Goal: Task Accomplishment & Management: Use online tool/utility

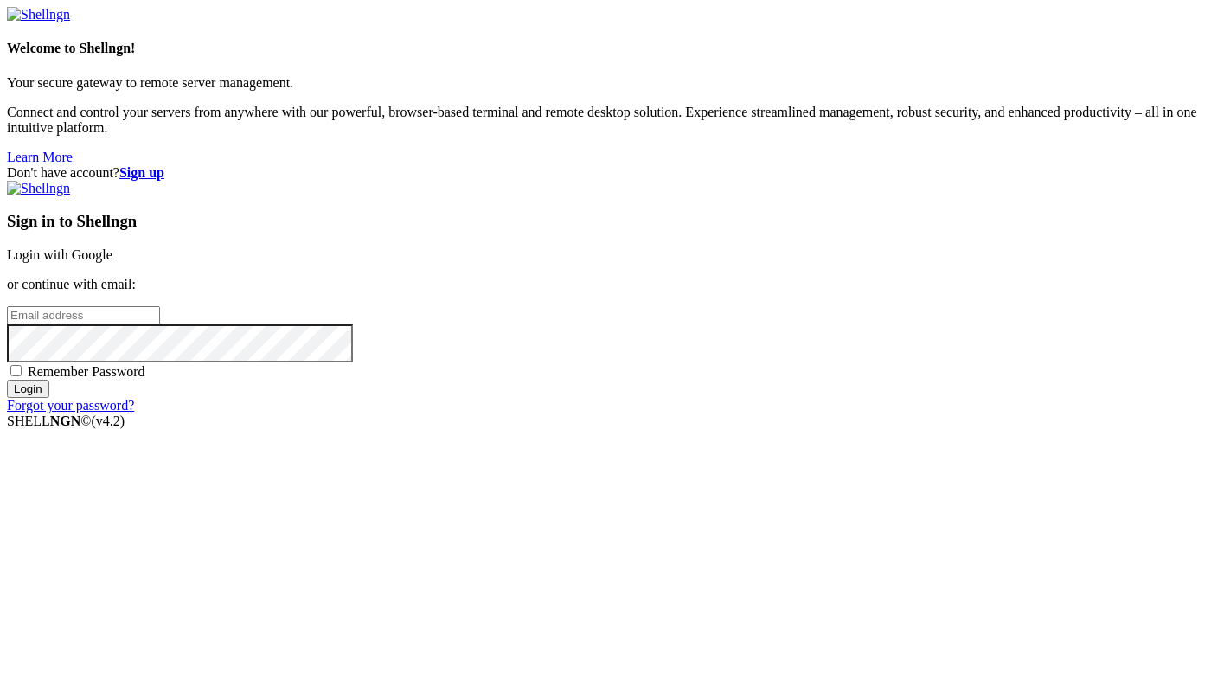
click at [164, 165] on strong "Sign up" at bounding box center [141, 172] width 45 height 15
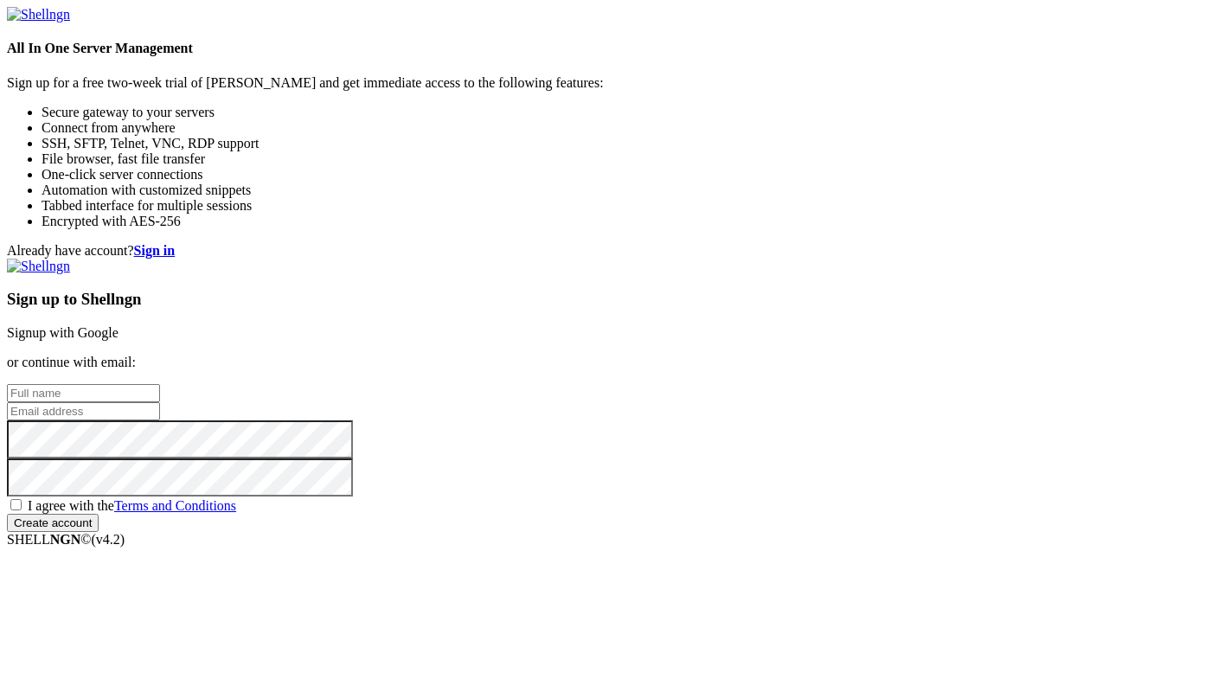
click at [160, 402] on input "email" at bounding box center [83, 411] width 153 height 18
paste input "[URL][DOMAIN_NAME]"
click at [160, 384] on input "text" at bounding box center [83, 393] width 153 height 18
click at [160, 402] on input "[URL][DOMAIN_NAME]" at bounding box center [83, 411] width 153 height 18
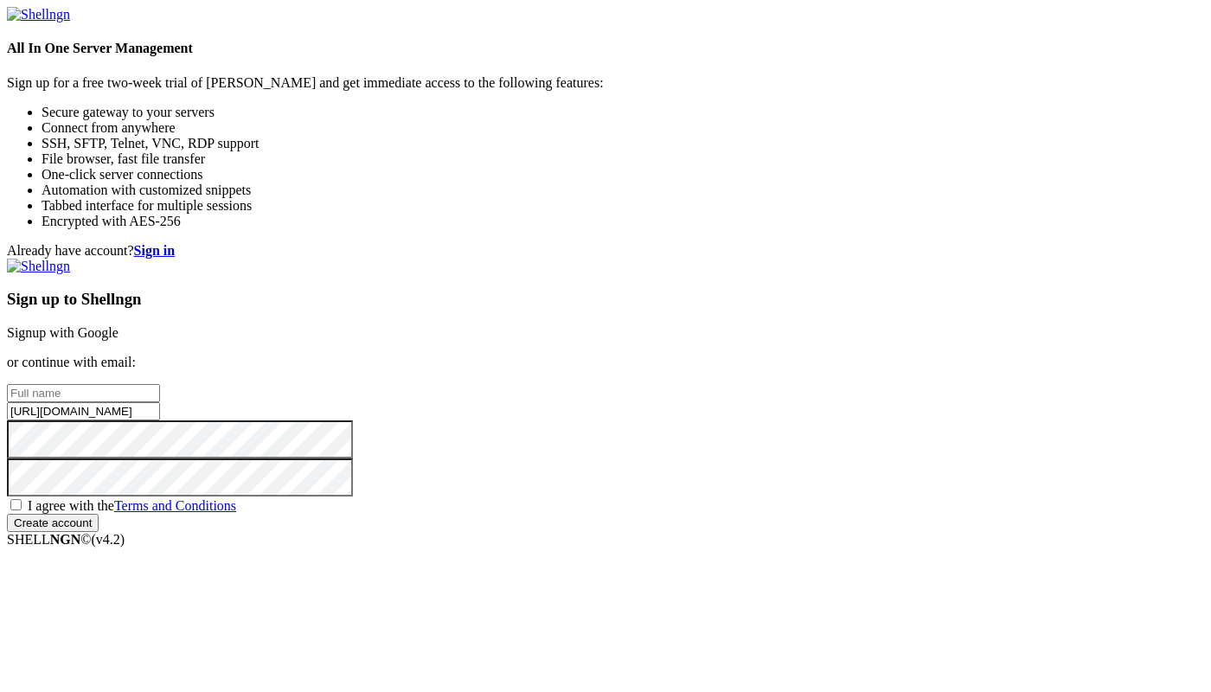
click at [160, 402] on input "[URL][DOMAIN_NAME]" at bounding box center [83, 411] width 153 height 18
paste input "[EMAIL_ADDRESS][DOMAIN_NAME]"
type input "[EMAIL_ADDRESS][DOMAIN_NAME]"
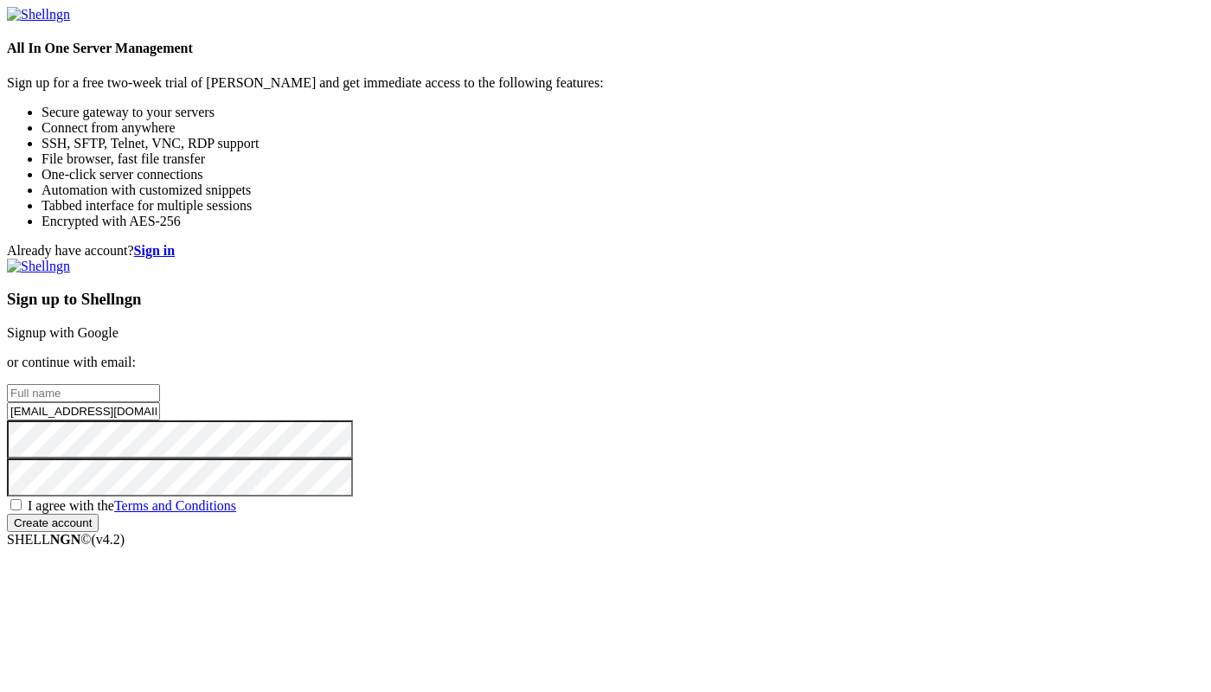
click at [160, 384] on input "text" at bounding box center [83, 393] width 153 height 18
type input "л"
type input "kris005"
click at [99, 532] on input "Create account" at bounding box center [53, 523] width 92 height 18
click at [236, 498] on span "I agree with the Terms and Conditions" at bounding box center [132, 505] width 209 height 15
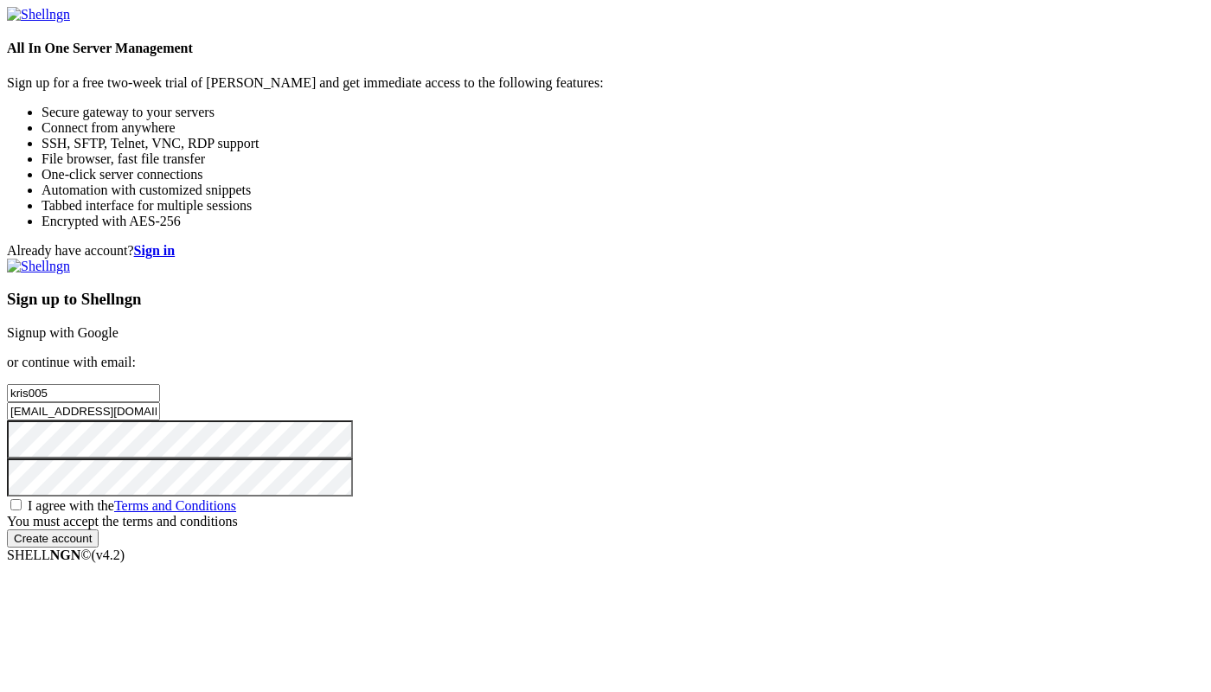
click at [22, 499] on input "I agree with the Terms and Conditions" at bounding box center [15, 504] width 11 height 11
checkbox input "true"
click at [99, 532] on input "Create account" at bounding box center [53, 523] width 92 height 18
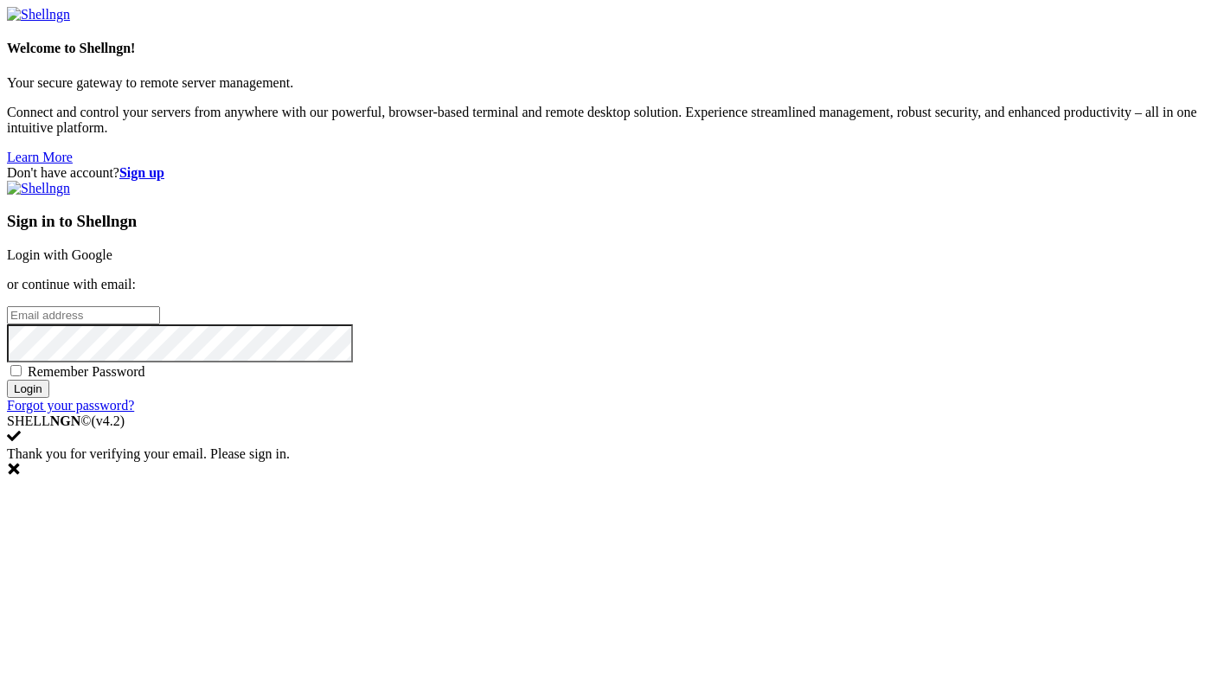
click at [160, 324] on input "email" at bounding box center [83, 315] width 153 height 18
paste input "[EMAIL_ADDRESS][DOMAIN_NAME]"
type input "[EMAIL_ADDRESS][DOMAIN_NAME]"
click at [7, 380] on input "Login" at bounding box center [28, 389] width 42 height 18
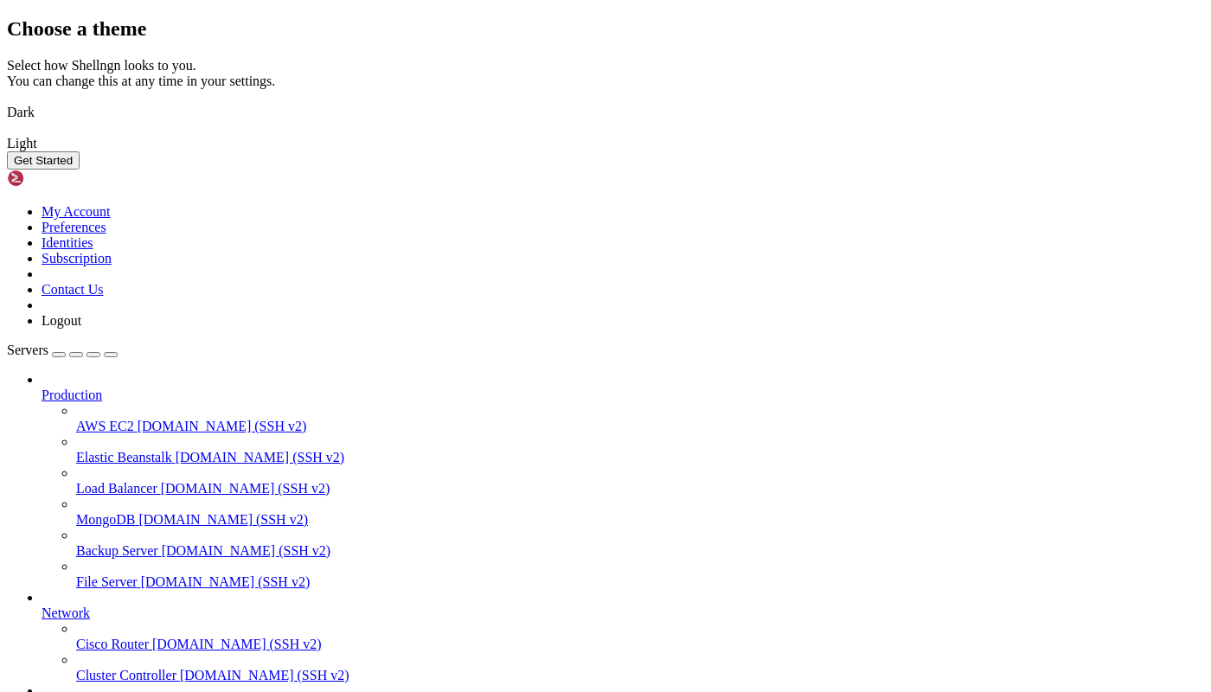
click at [7, 101] on img at bounding box center [7, 101] width 0 height 0
click at [80, 170] on button "Get Started" at bounding box center [43, 160] width 73 height 18
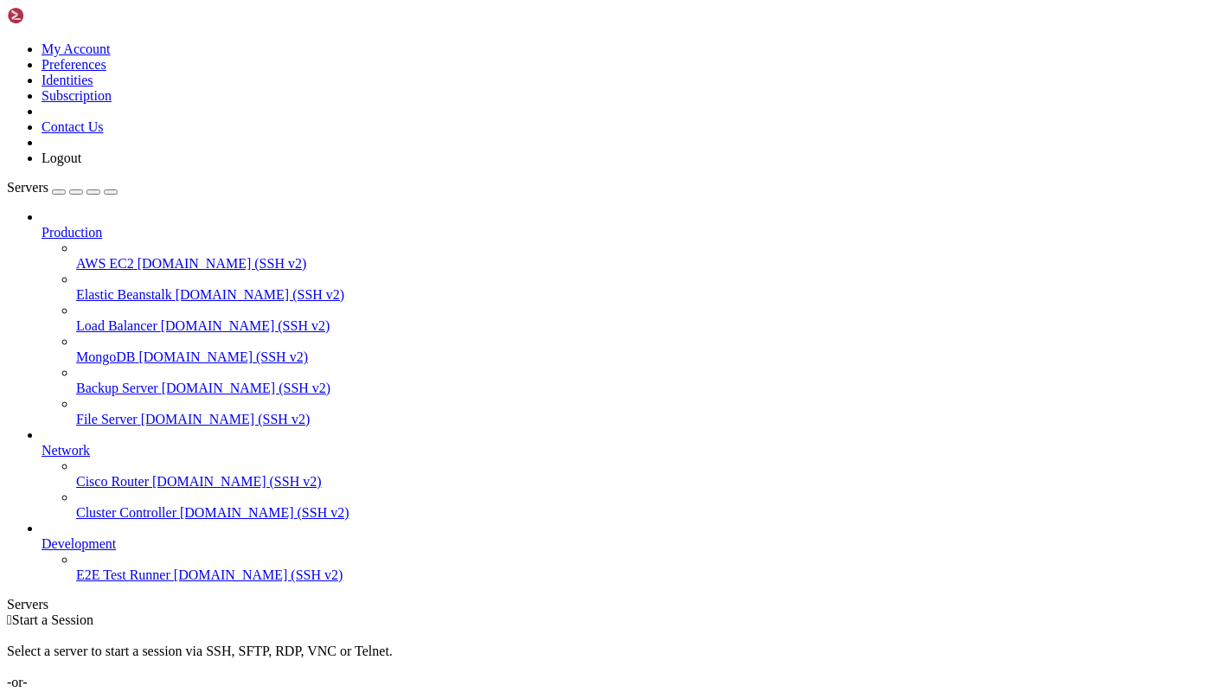
click at [59, 192] on div "button" at bounding box center [59, 192] width 0 height 0
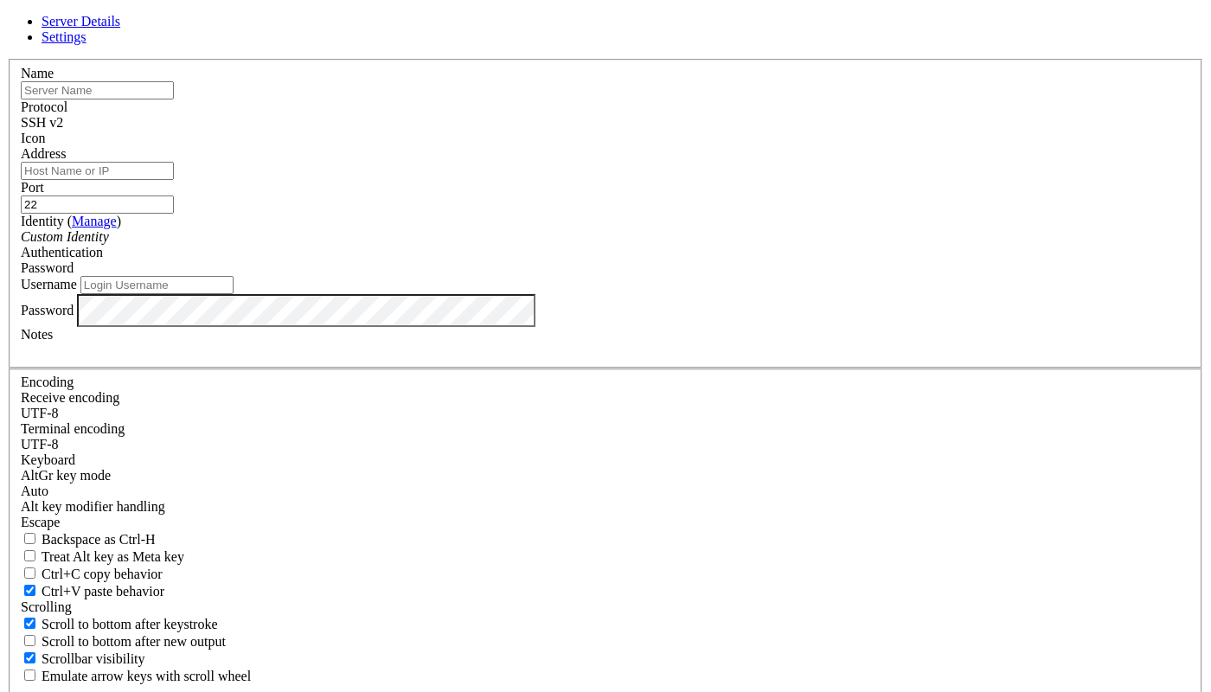
click at [174, 180] on input "Address" at bounding box center [97, 171] width 153 height 18
paste input "[TECHNICAL_ID]"
type input "[TECHNICAL_ID]"
click at [234, 294] on input "Username" at bounding box center [156, 285] width 153 height 18
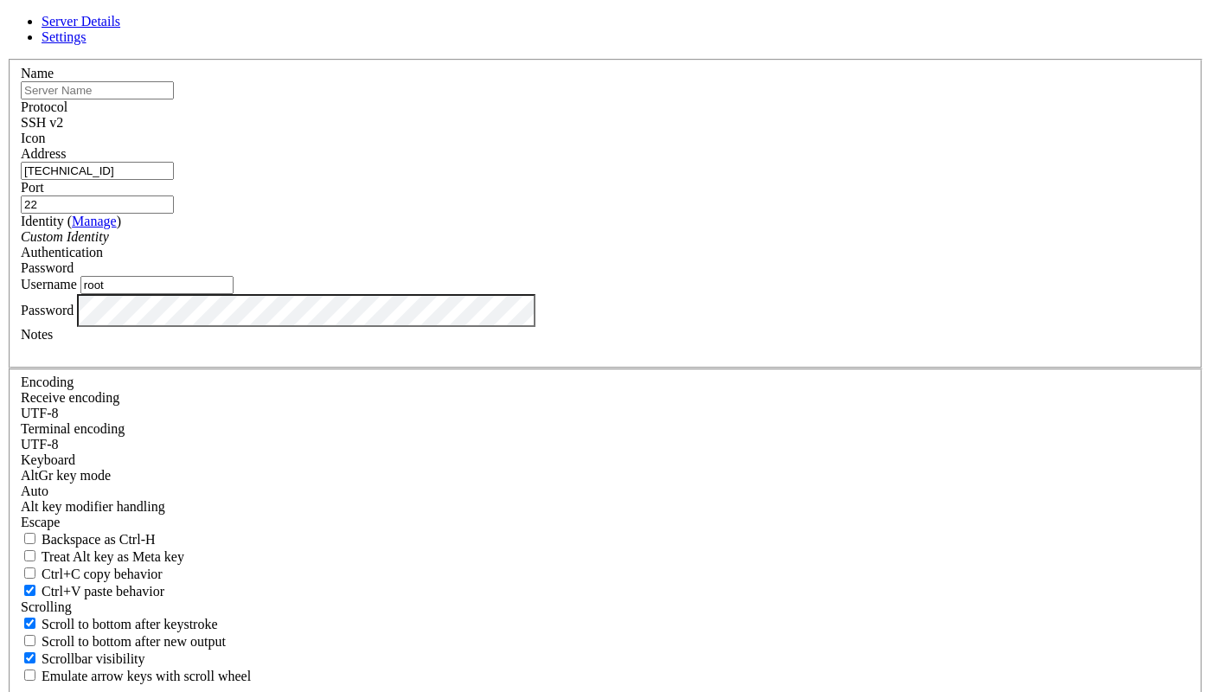
type input "root"
click at [54, 80] on label "Name" at bounding box center [37, 73] width 33 height 15
click at [174, 100] on input "text" at bounding box center [97, 90] width 153 height 18
type input "bots"
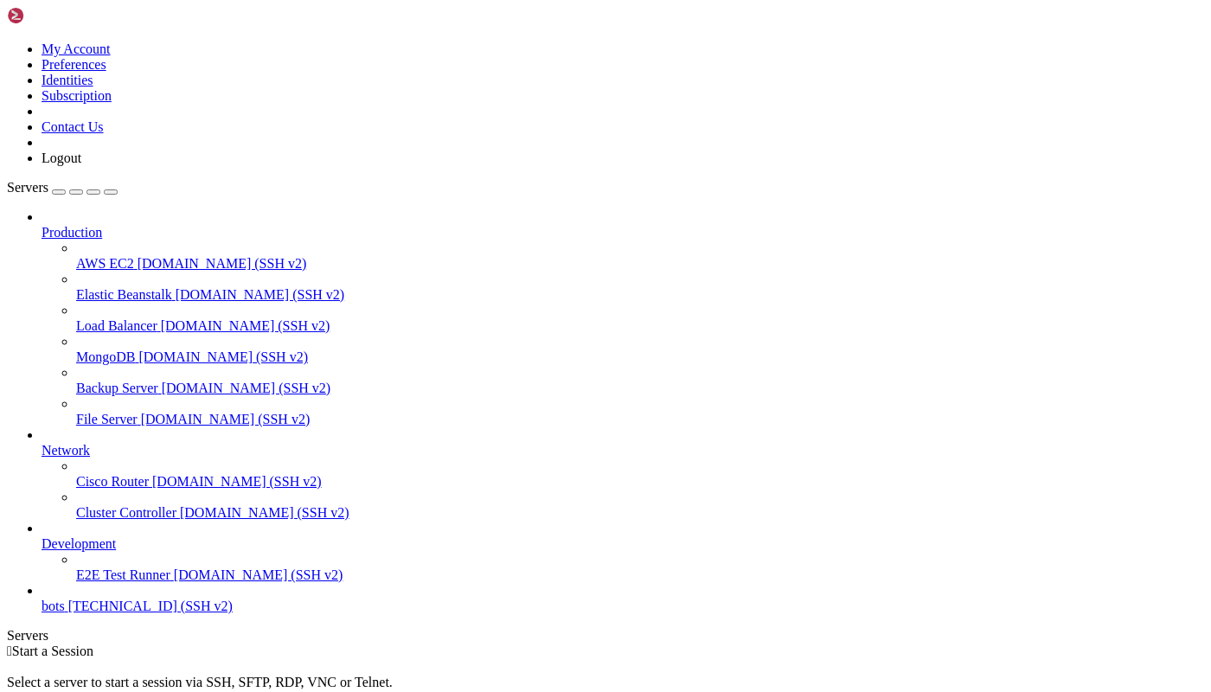
scroll to position [6, 0]
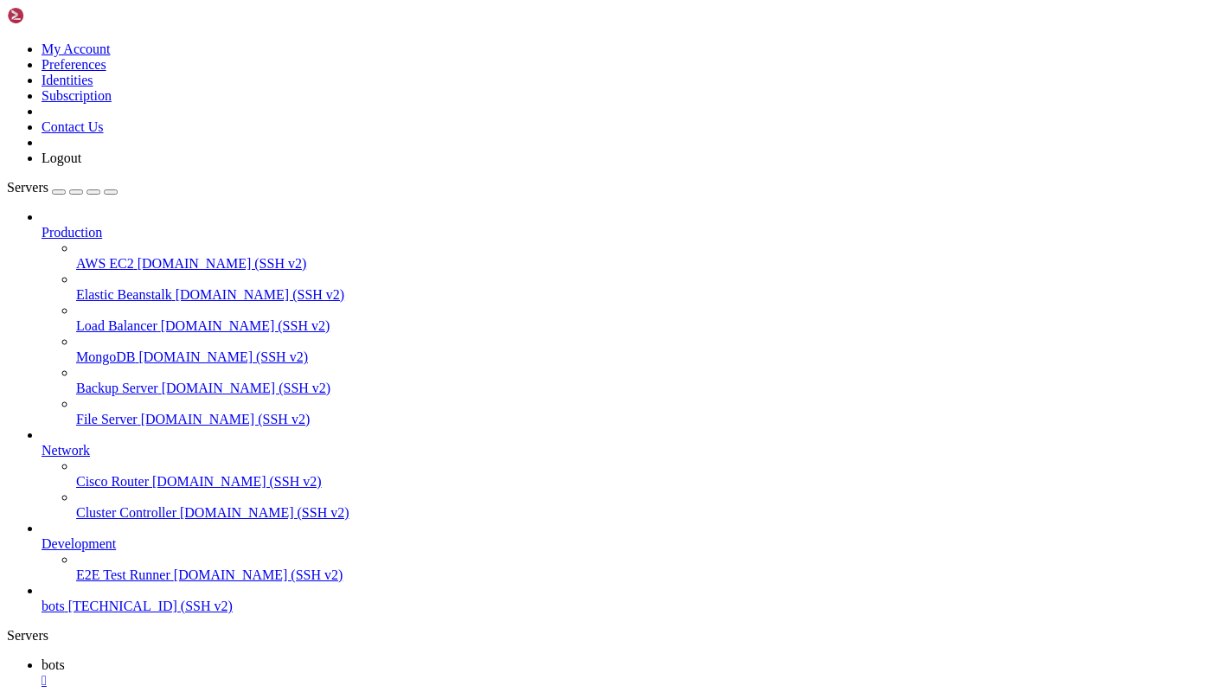
type input "/opt/FullMute"
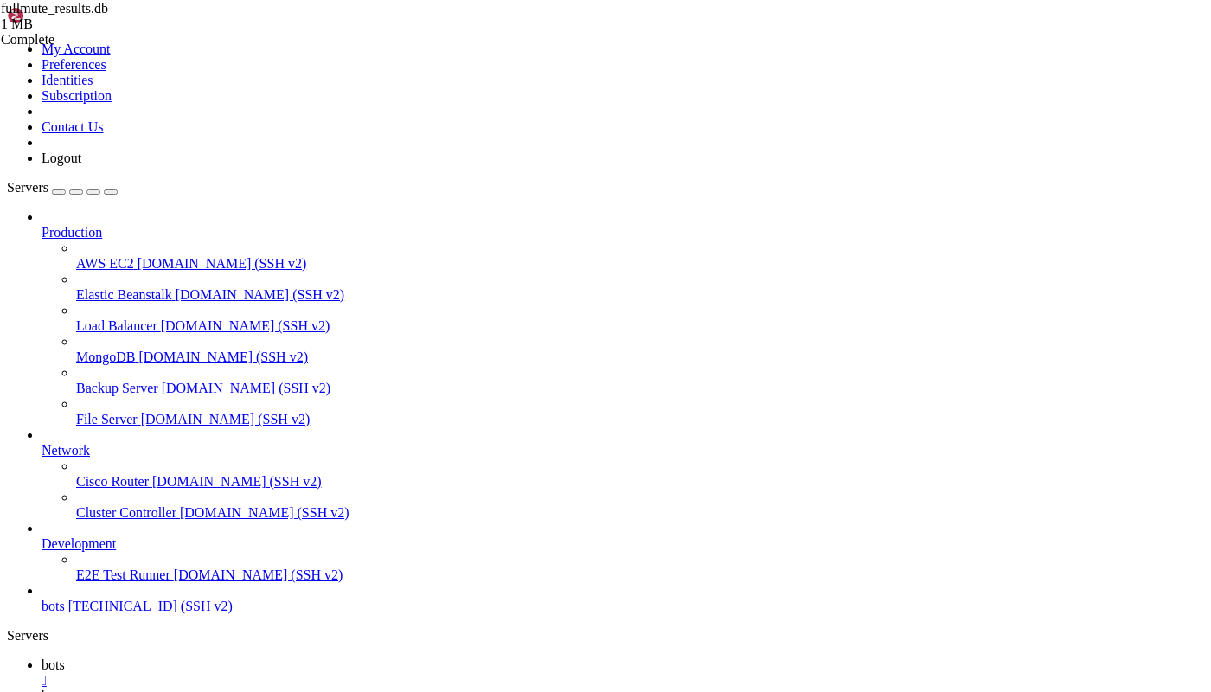
scroll to position [0, 0]
drag, startPoint x: 381, startPoint y: 1869, endPoint x: 475, endPoint y: 1867, distance: 94.3
drag, startPoint x: 174, startPoint y: 1867, endPoint x: 278, endPoint y: 1870, distance: 103.9
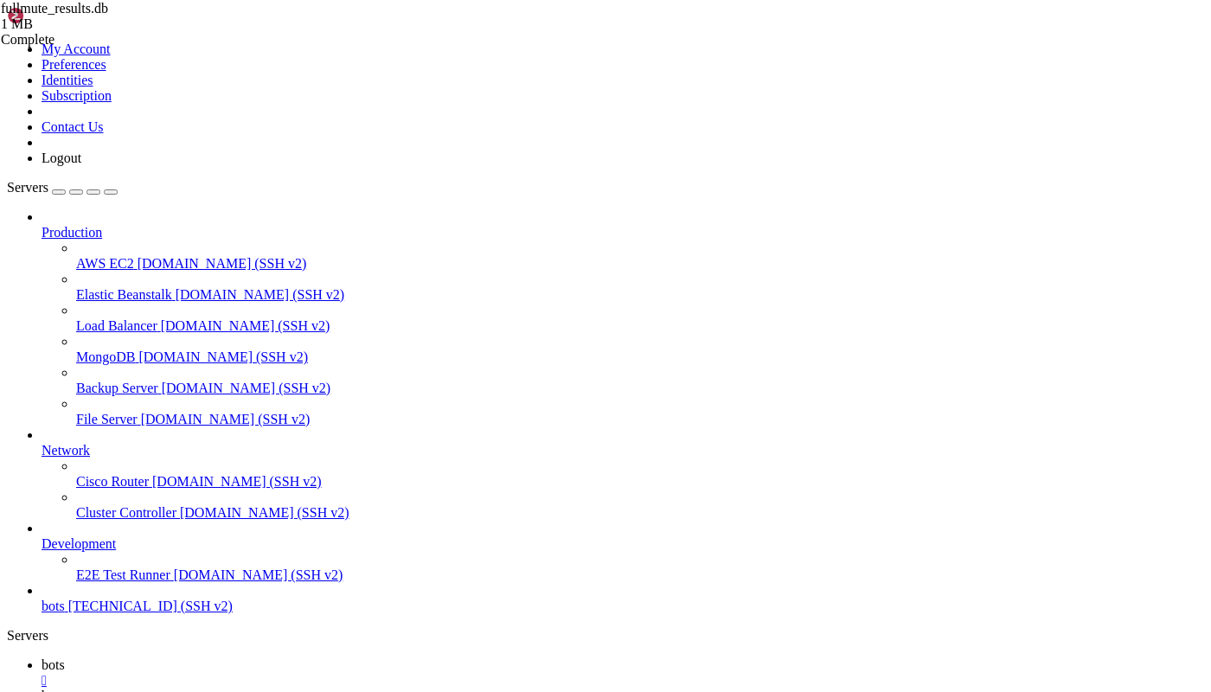
copy x-row "[TECHNICAL_ID]"
paste textarea "sqlite3 db.db"
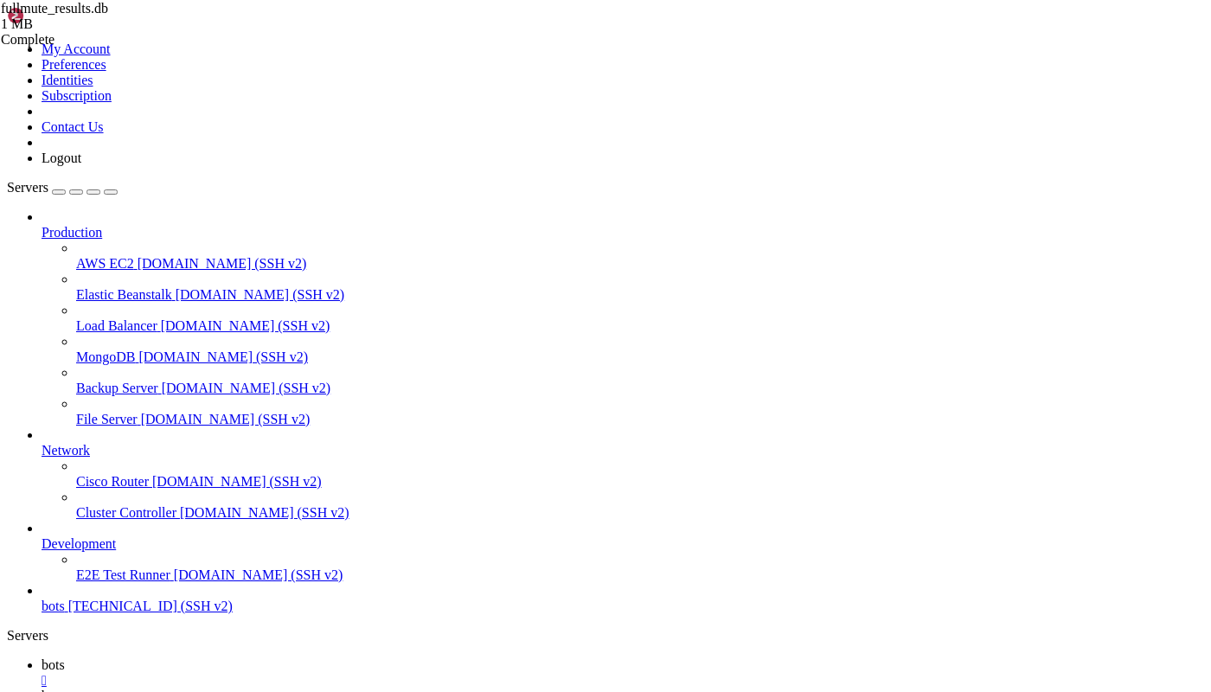
type textarea "sqlite3 db.db"
paste textarea "sqlite3 db.db"
type textarea "sqlite3 db.db"
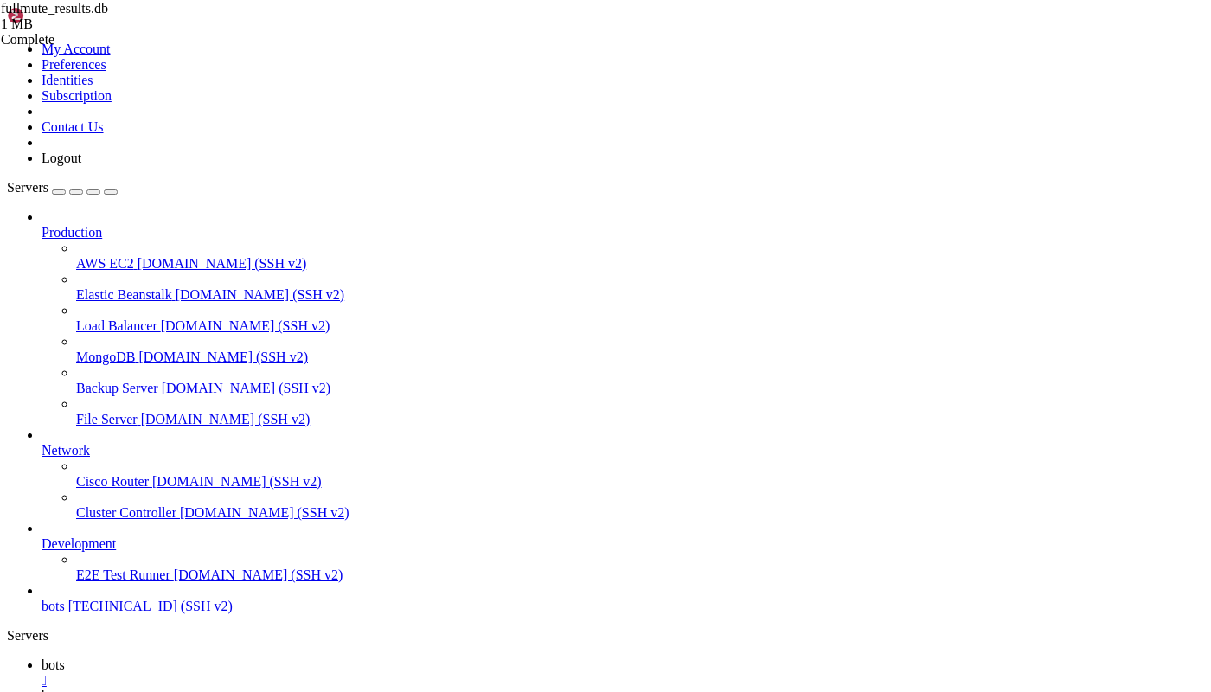
scroll to position [2695, 0]
paste textarea ".tables"
type textarea ".tables"
paste textarea "ORDER BY count DESC;"
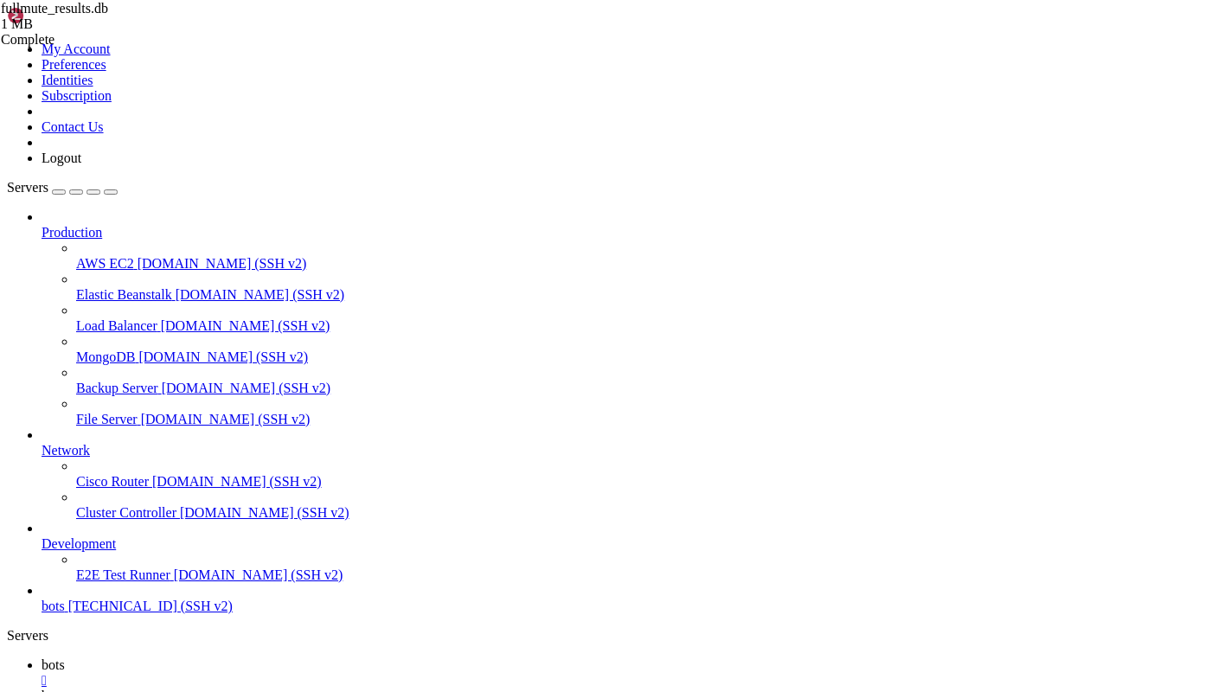
type textarea "ORDER BY count DESC;"
drag, startPoint x: 76, startPoint y: 2255, endPoint x: 682, endPoint y: 2258, distance: 605.7
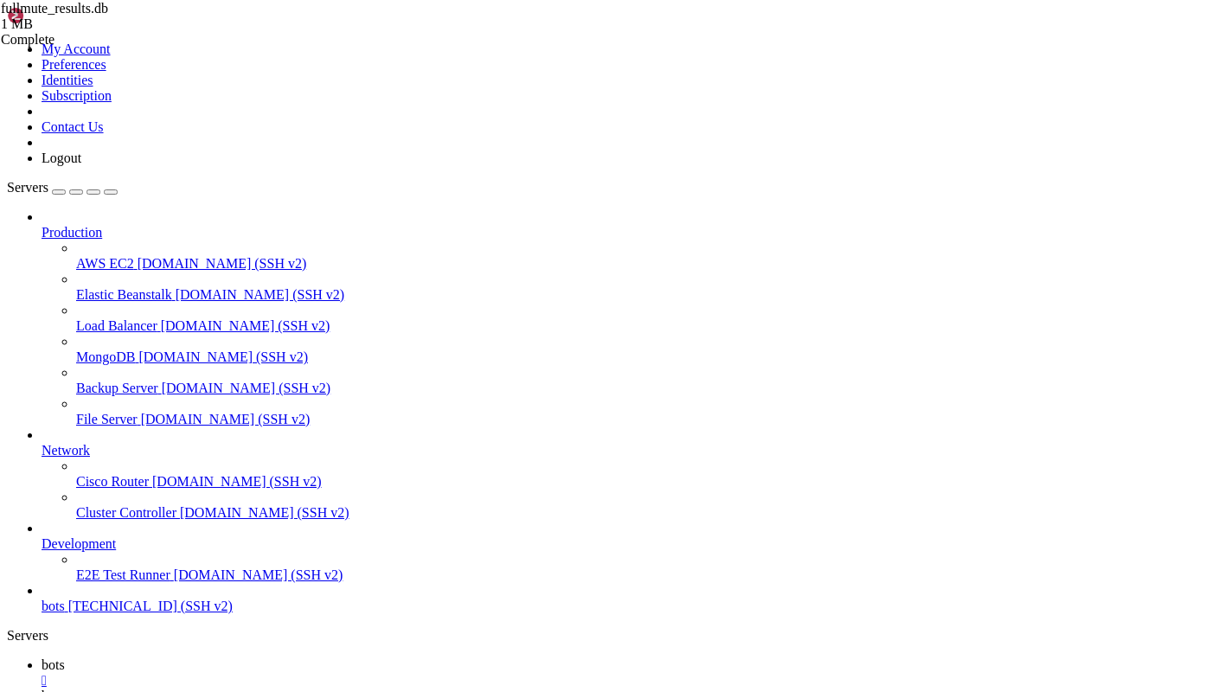
scroll to position [3084, 0]
drag, startPoint x: 105, startPoint y: 2263, endPoint x: 20, endPoint y: 2230, distance: 91.0
paste textarea "SELECT cms, COUNT(*) AS count FROM scan_results GROUP BY cms ORDER BY count DES…"
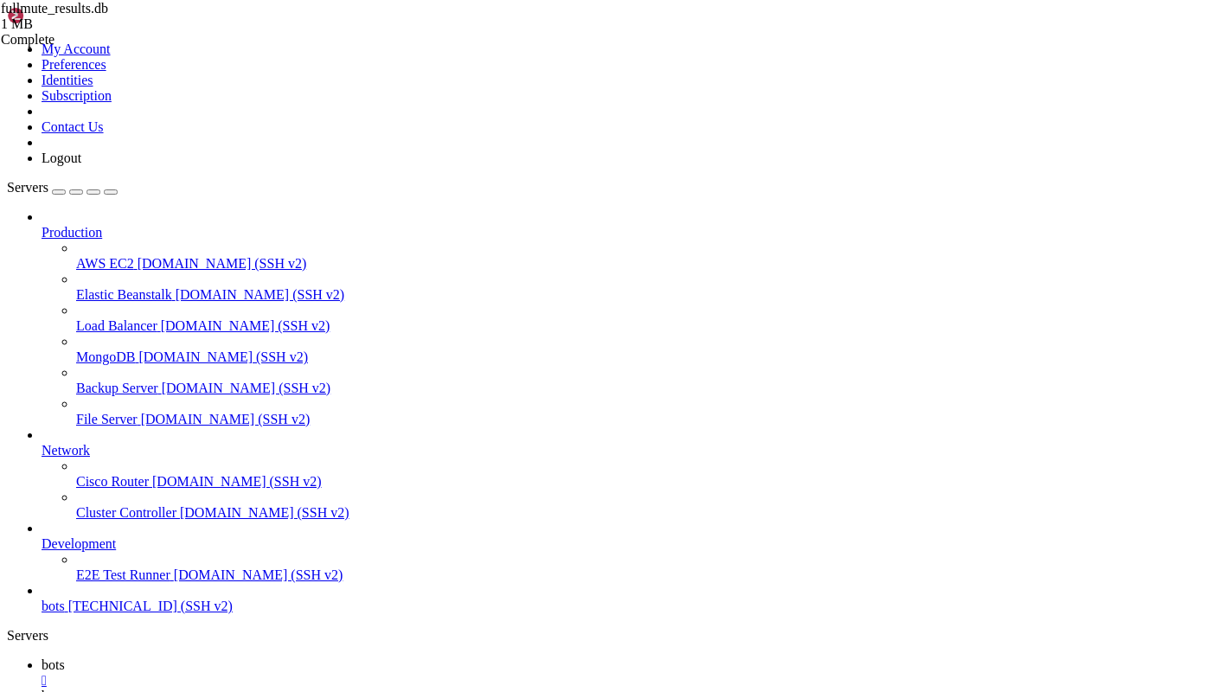
type textarea "SELECT cms, COUNT(*) AS count FROM scan_results GROUP BY cms ORDER BY count DES…"
paste textarea "SELECT framework, COUNT(*) AS count FROM scan_results GROUP BY framework ORDER …"
type textarea "SELECT framework, COUNT(*) AS count FROM scan_results GROUP BY framework ORDER …"
